Goal: Task Accomplishment & Management: Manage account settings

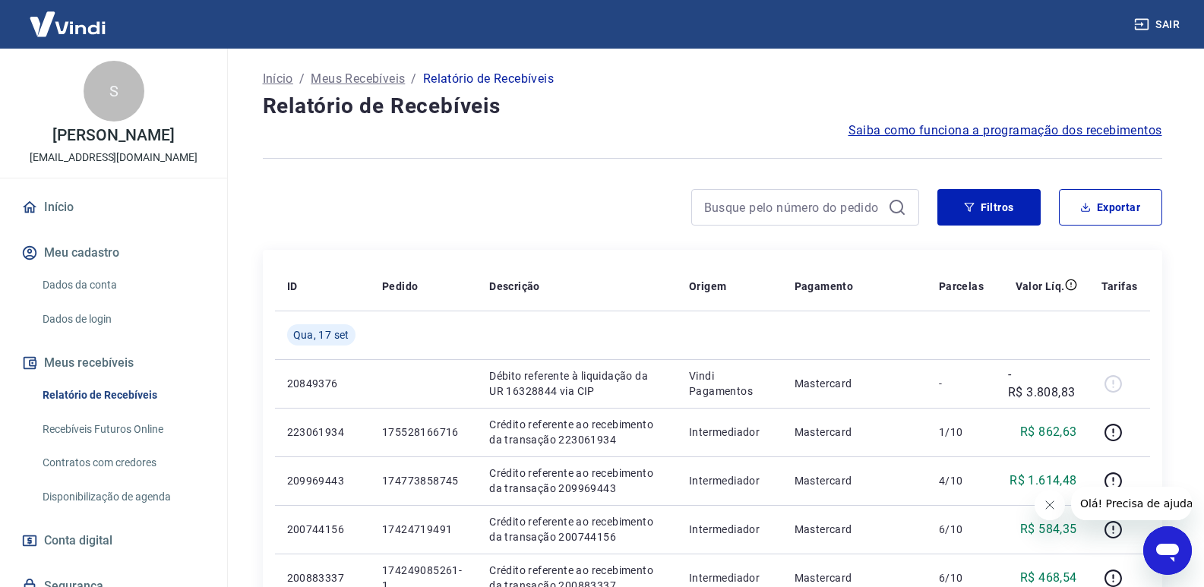
click at [883, 202] on div at bounding box center [805, 207] width 228 height 36
click at [898, 203] on icon at bounding box center [897, 207] width 18 height 18
click at [842, 209] on input at bounding box center [793, 207] width 178 height 23
click at [898, 210] on icon at bounding box center [897, 207] width 18 height 18
click at [852, 207] on input at bounding box center [793, 207] width 178 height 23
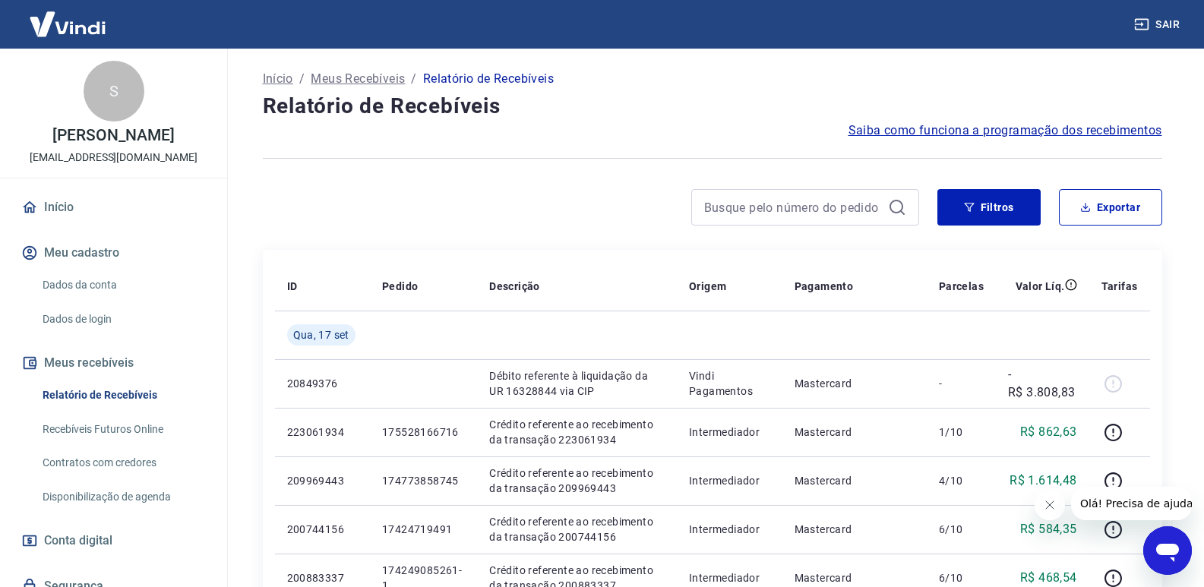
click at [898, 210] on icon at bounding box center [897, 207] width 18 height 18
click at [898, 209] on icon at bounding box center [897, 207] width 18 height 18
click at [967, 199] on button "Filtros" at bounding box center [988, 207] width 103 height 36
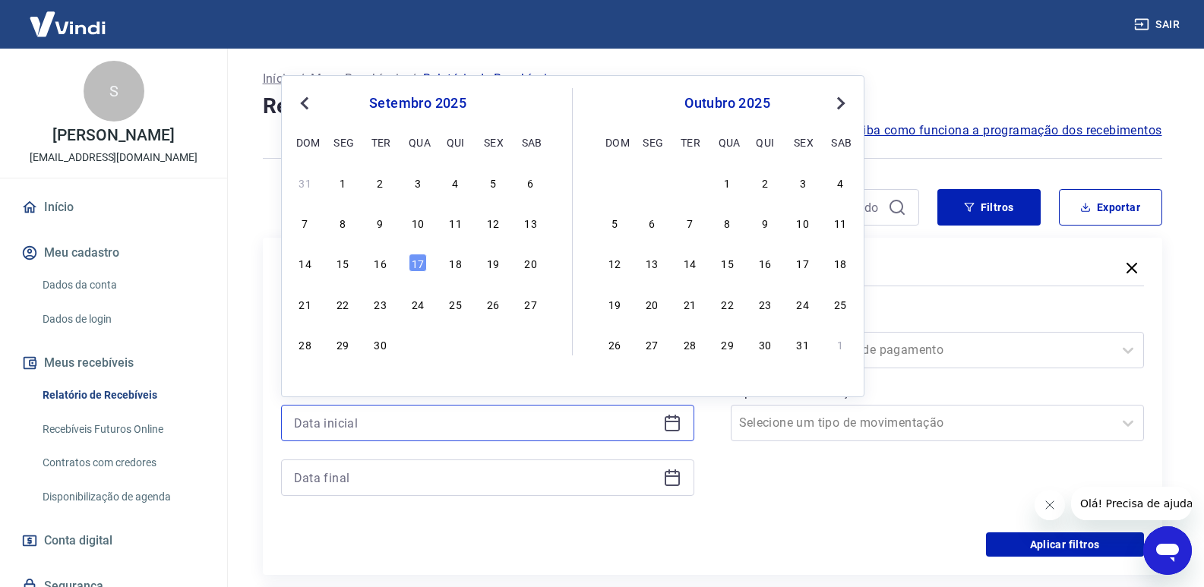
click at [393, 422] on input at bounding box center [475, 423] width 363 height 23
drag, startPoint x: 380, startPoint y: 263, endPoint x: 375, endPoint y: 421, distance: 158.1
click at [379, 263] on div "16" at bounding box center [380, 263] width 18 height 18
type input "[DATE]"
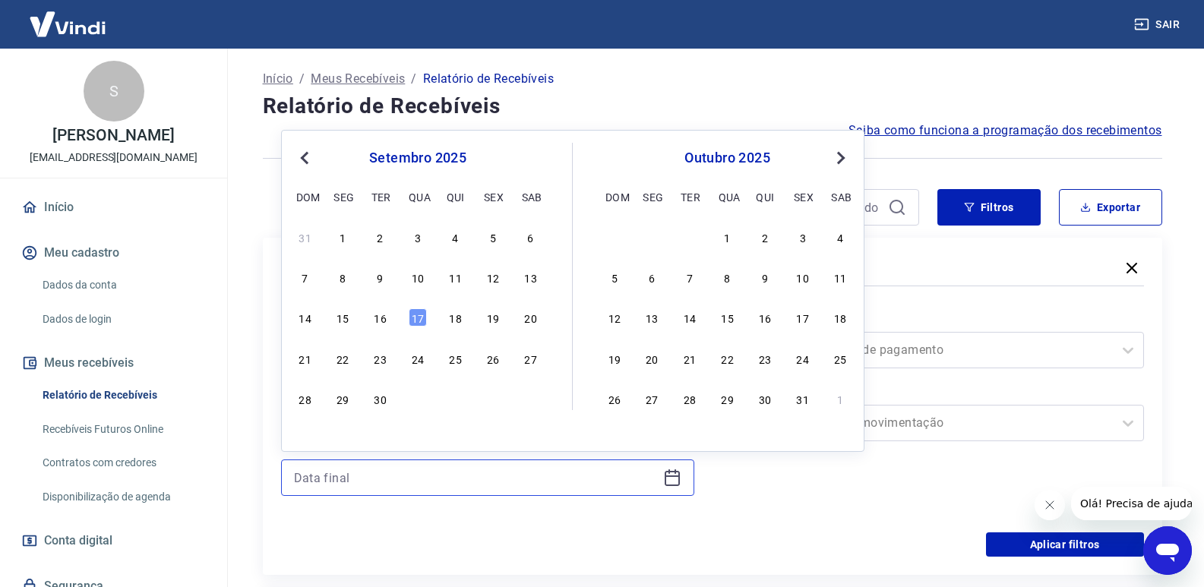
click at [362, 469] on input at bounding box center [475, 477] width 363 height 23
click at [378, 317] on div "16" at bounding box center [380, 317] width 18 height 18
type input "[DATE]"
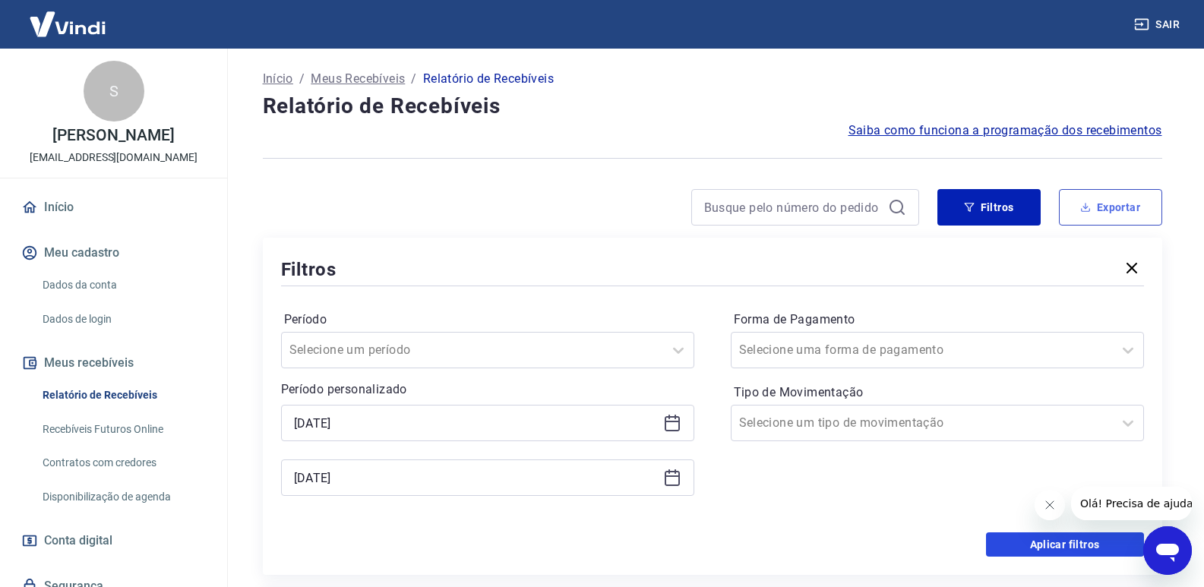
drag, startPoint x: 3, startPoint y: 27, endPoint x: 1102, endPoint y: 210, distance: 1114.3
click at [1073, 541] on button "Aplicar filtros" at bounding box center [1065, 544] width 158 height 24
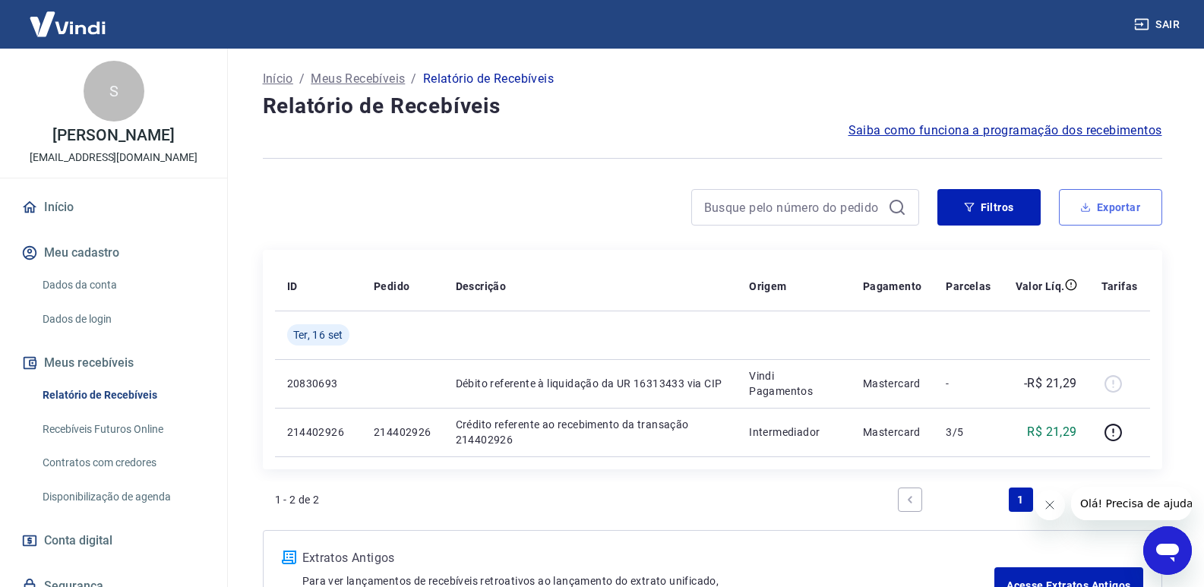
click at [1104, 201] on button "Exportar" at bounding box center [1110, 207] width 103 height 36
type input "[DATE]"
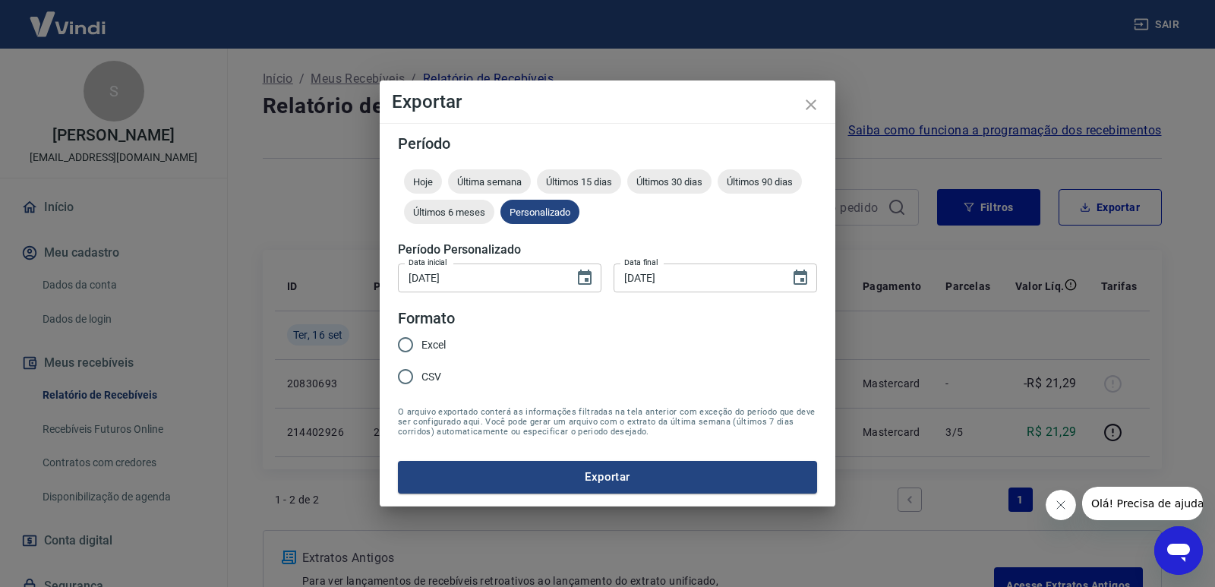
click at [411, 341] on input "Excel" at bounding box center [406, 345] width 32 height 32
radio input "true"
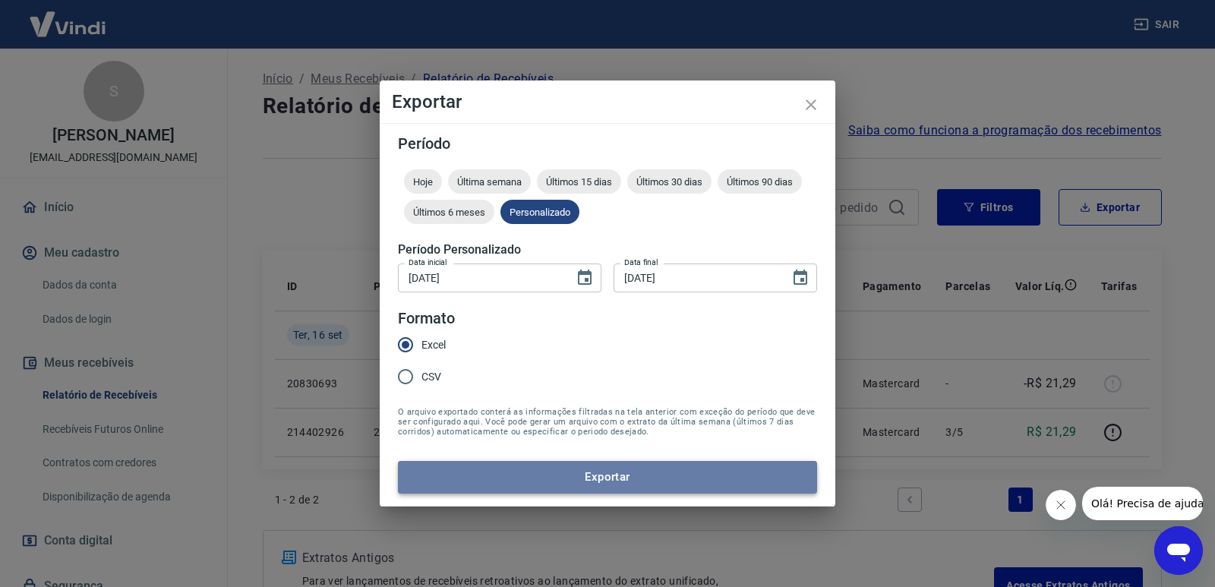
click at [544, 473] on button "Exportar" at bounding box center [607, 477] width 419 height 32
